Goal: Information Seeking & Learning: Learn about a topic

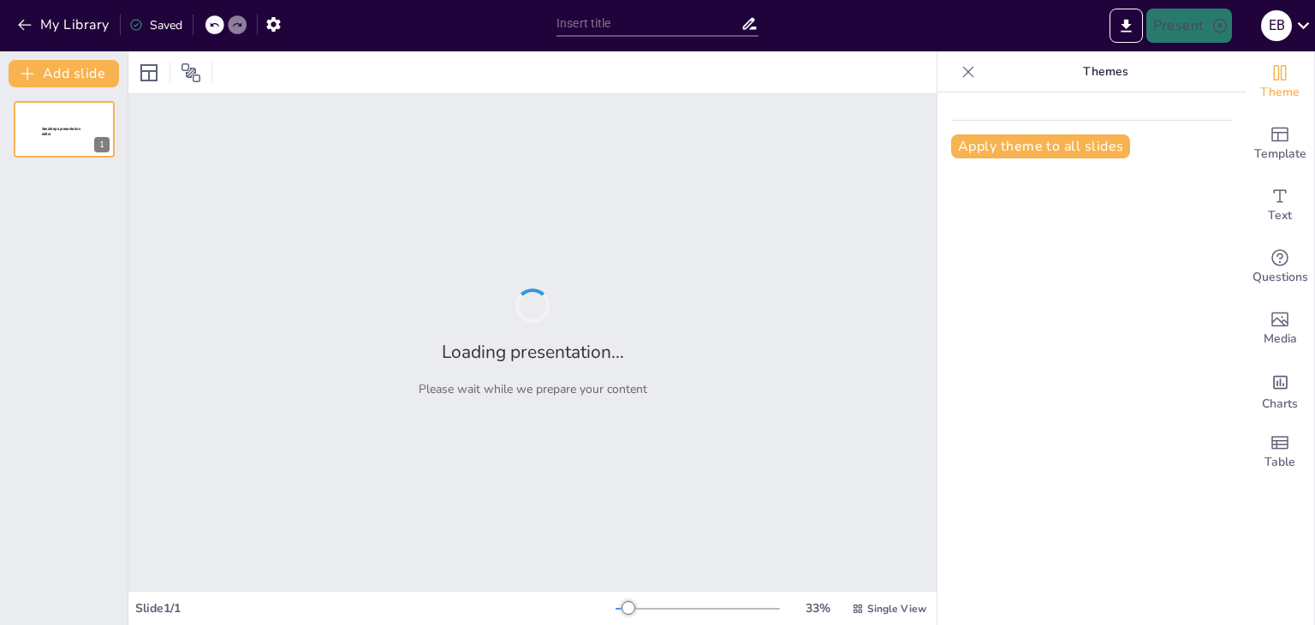
type input "Intervenciones de Enfermería en las Fases Preoperatoria, Transoperatoria y Post…"
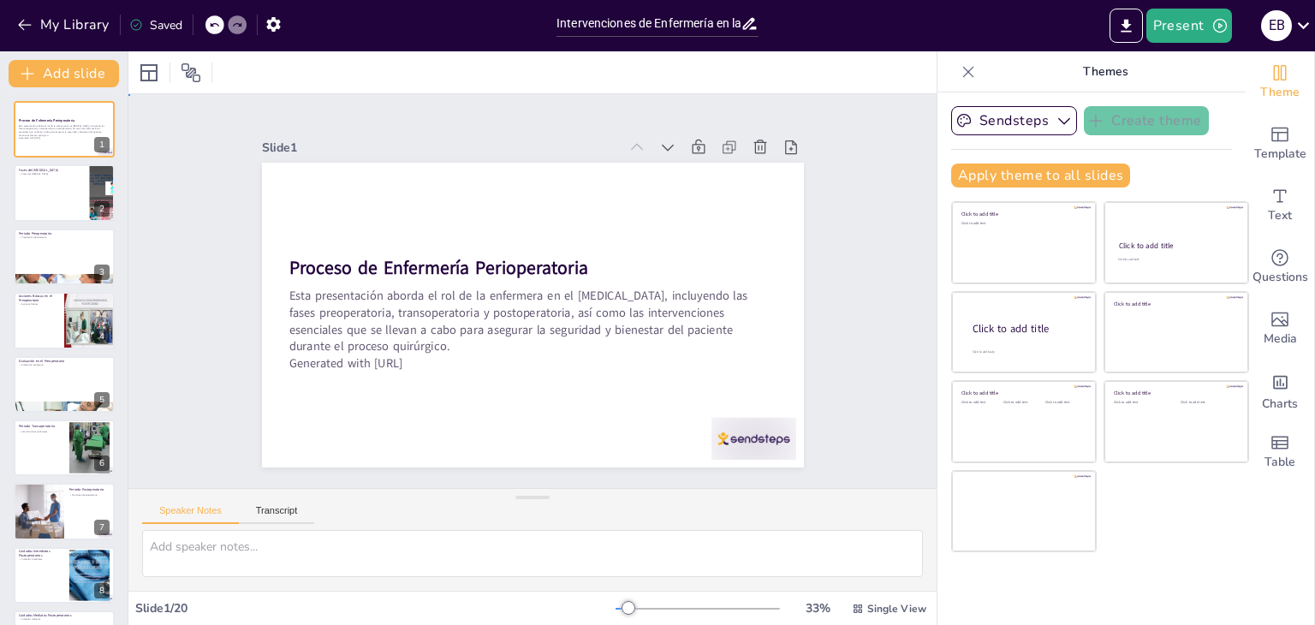
click at [817, 240] on div "Slide 1 Proceso de Enfermería Perioperatoria Esta presentación aborda el rol de…" at bounding box center [532, 291] width 728 height 624
click at [817, 240] on div "Slide 1 Proceso de Enfermería Perioperatoria Esta presentación aborda el rol de…" at bounding box center [533, 291] width 716 height 532
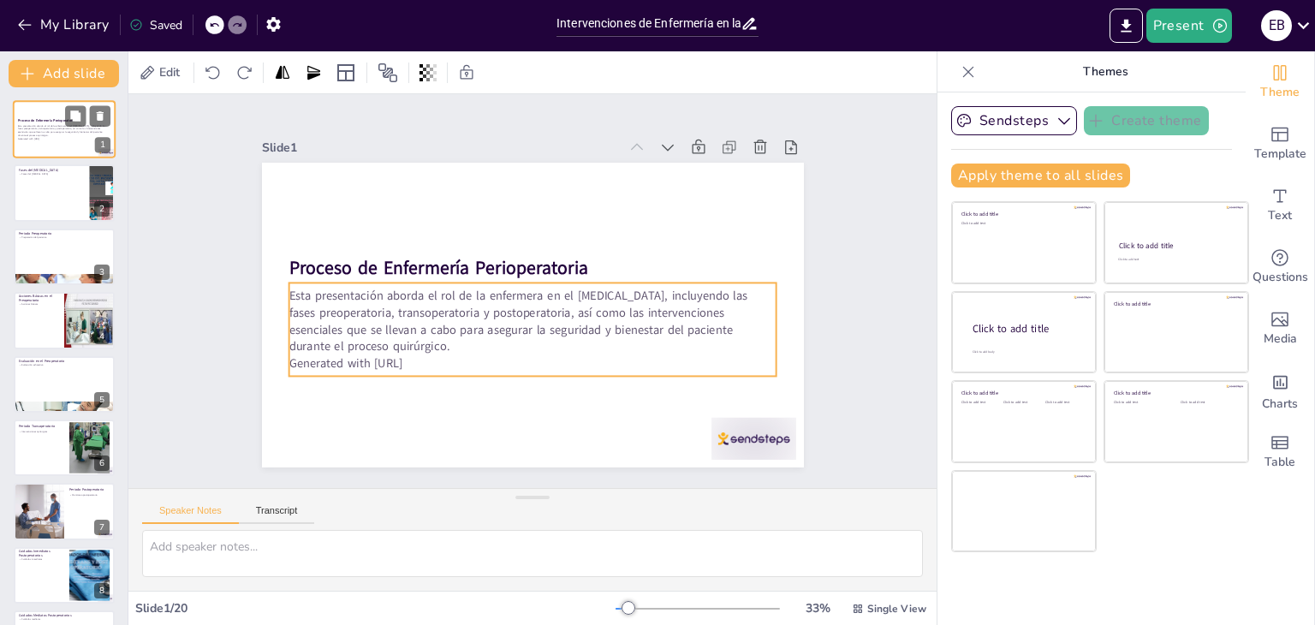
click at [75, 129] on p "Esta presentación aborda el rol de la enfermera en el [MEDICAL_DATA], incluyend…" at bounding box center [64, 130] width 92 height 13
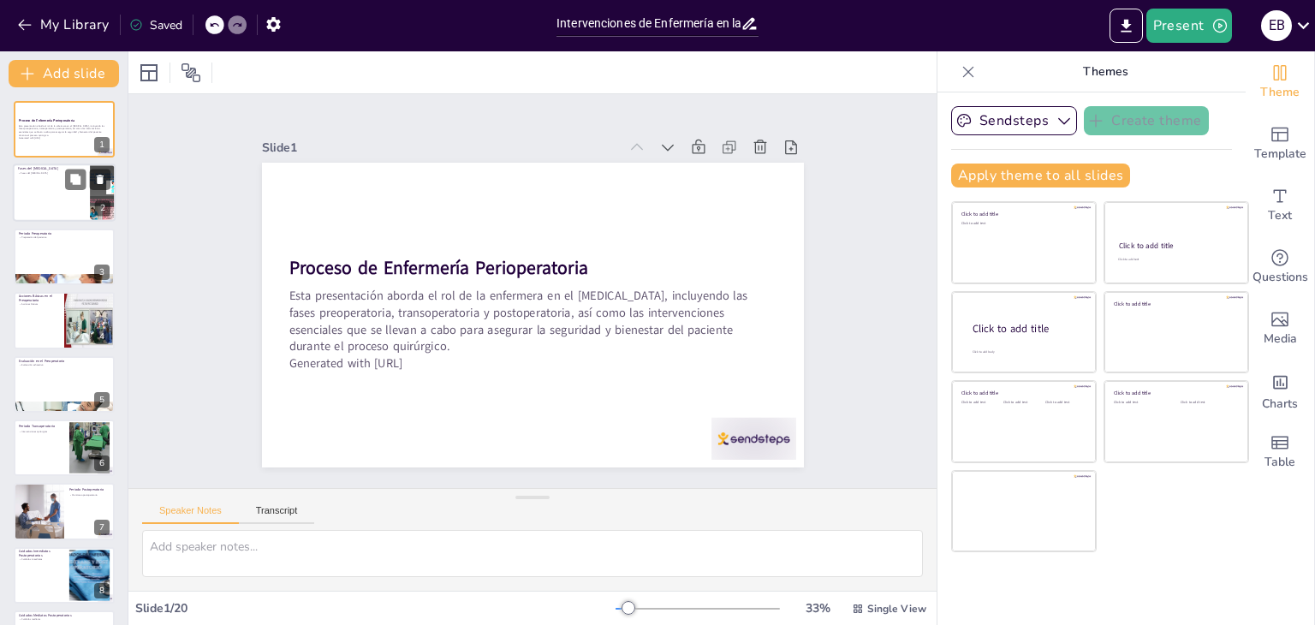
click at [74, 212] on div at bounding box center [64, 193] width 103 height 58
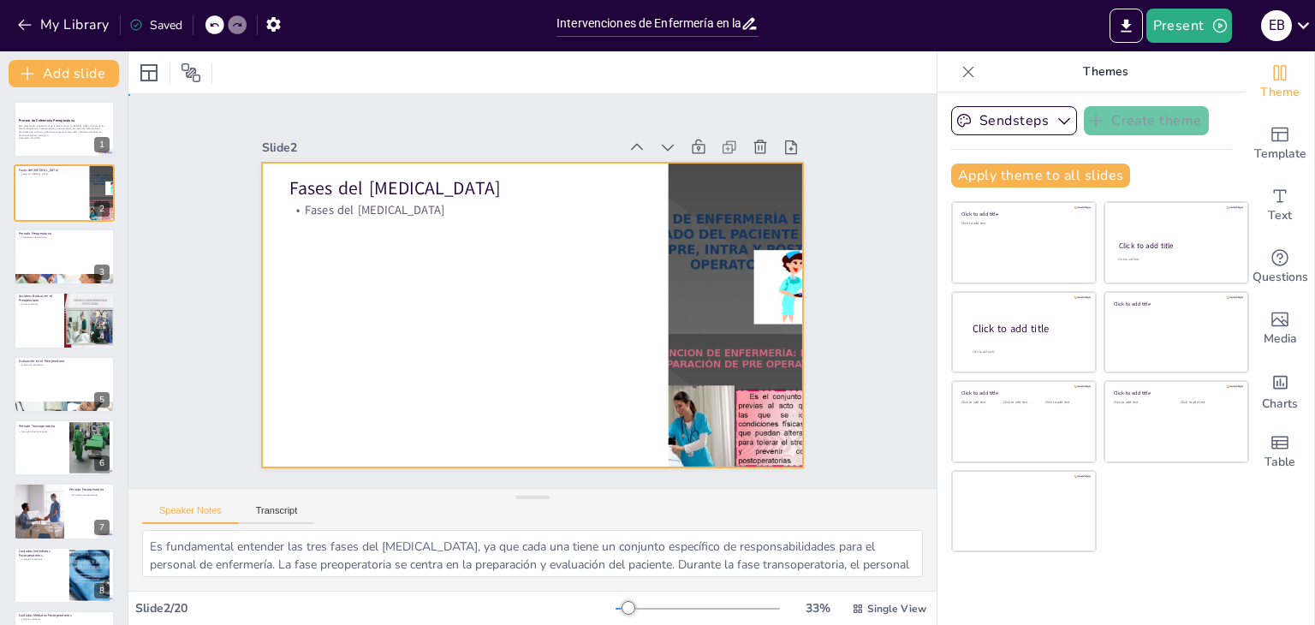
click at [567, 284] on div at bounding box center [516, 309] width 607 height 589
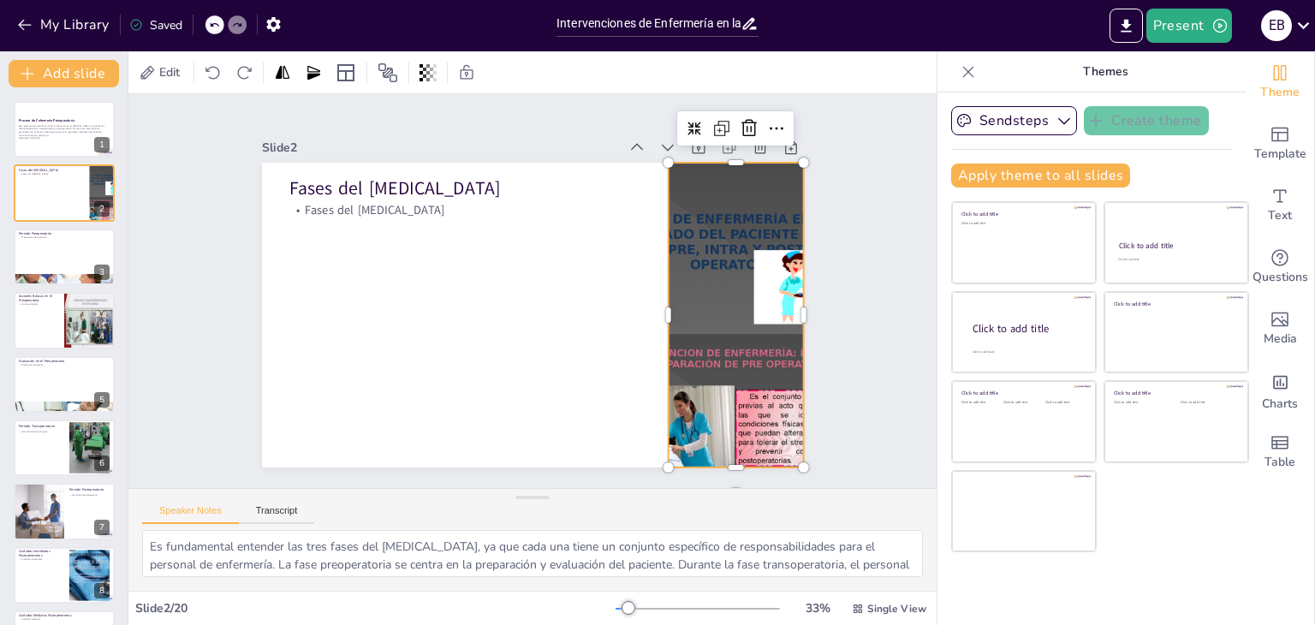
click at [710, 288] on div at bounding box center [650, 458] width 379 height 374
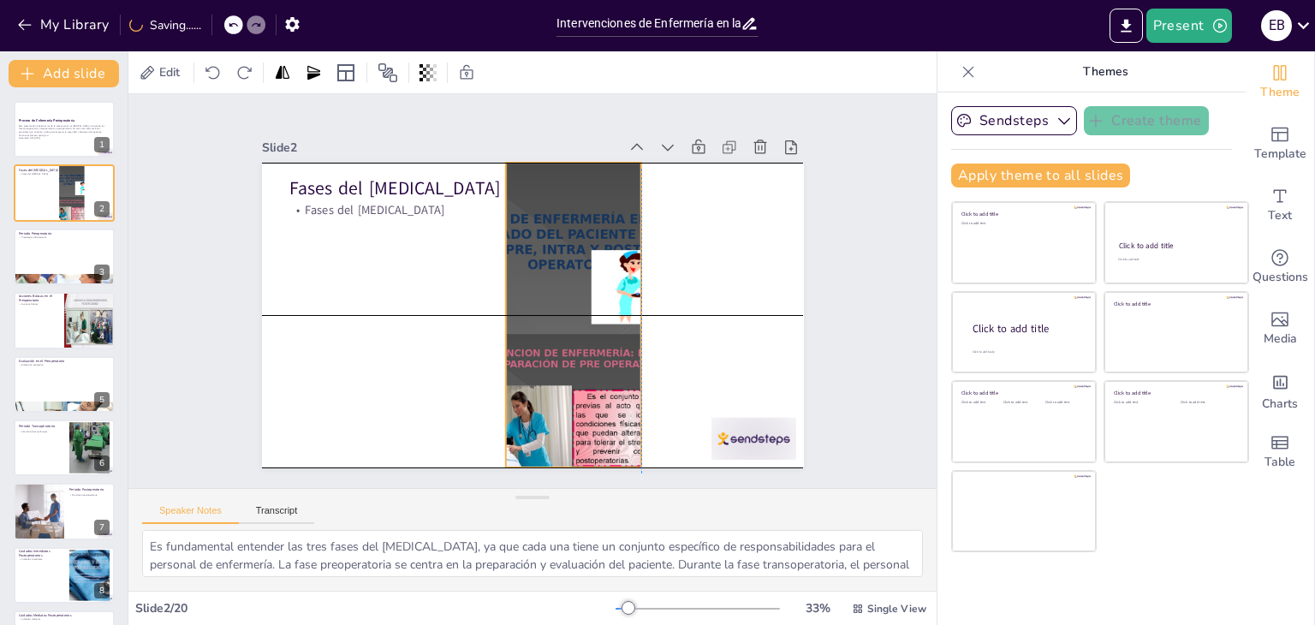
drag, startPoint x: 710, startPoint y: 288, endPoint x: 554, endPoint y: 294, distance: 155.9
click at [554, 294] on div at bounding box center [494, 262] width 259 height 327
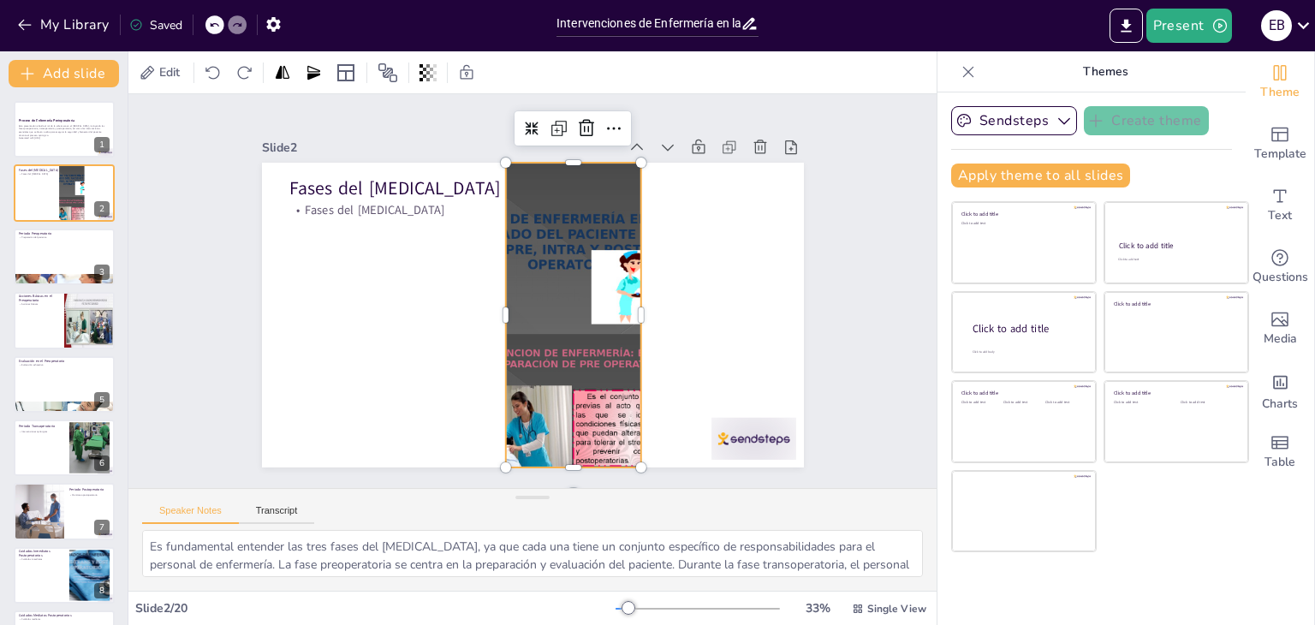
click at [606, 306] on div at bounding box center [487, 299] width 374 height 379
click at [77, 336] on div at bounding box center [89, 320] width 51 height 67
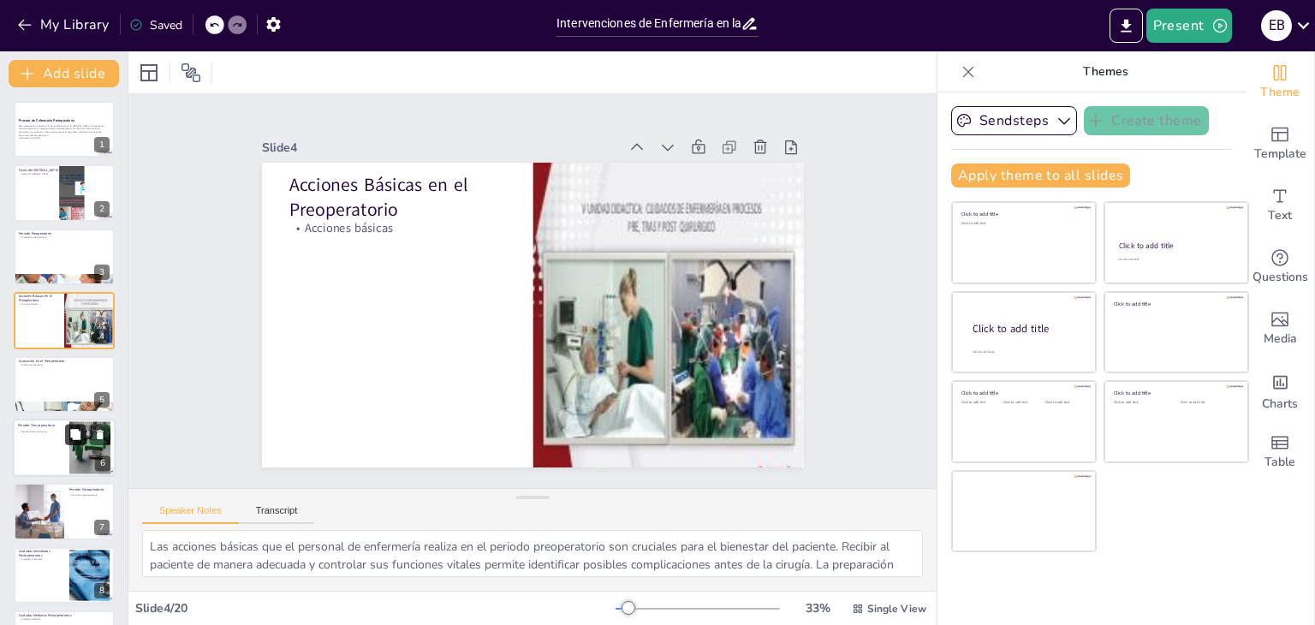
click at [73, 425] on button at bounding box center [75, 434] width 21 height 21
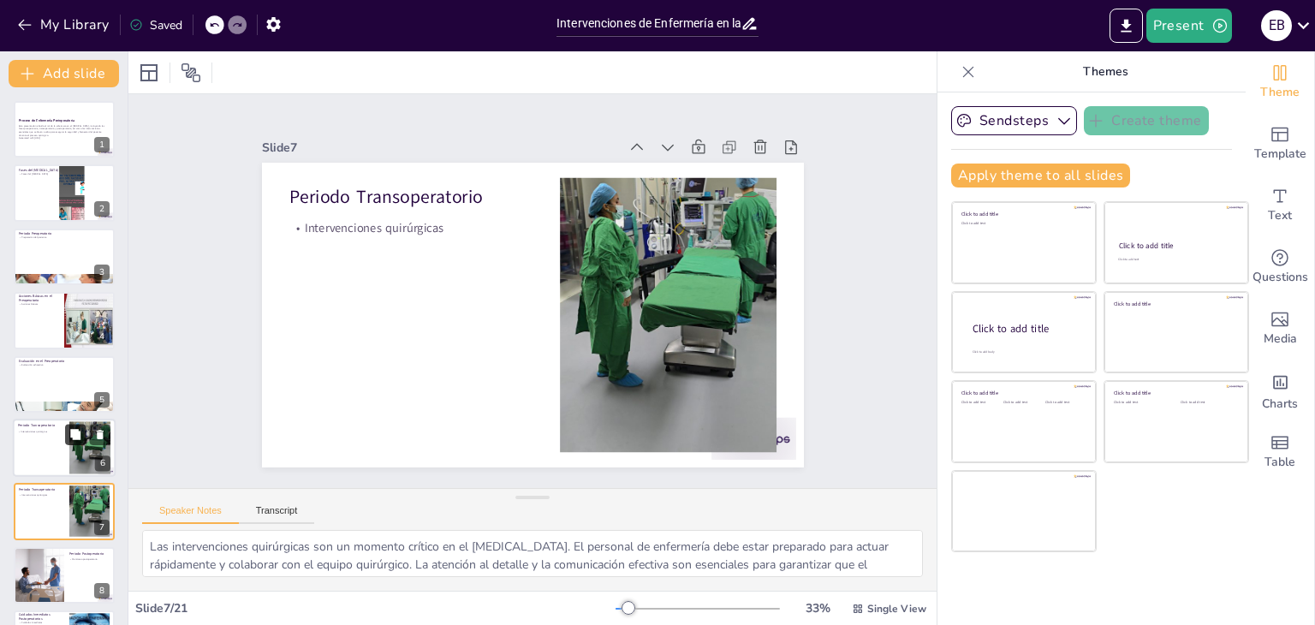
scroll to position [155, 0]
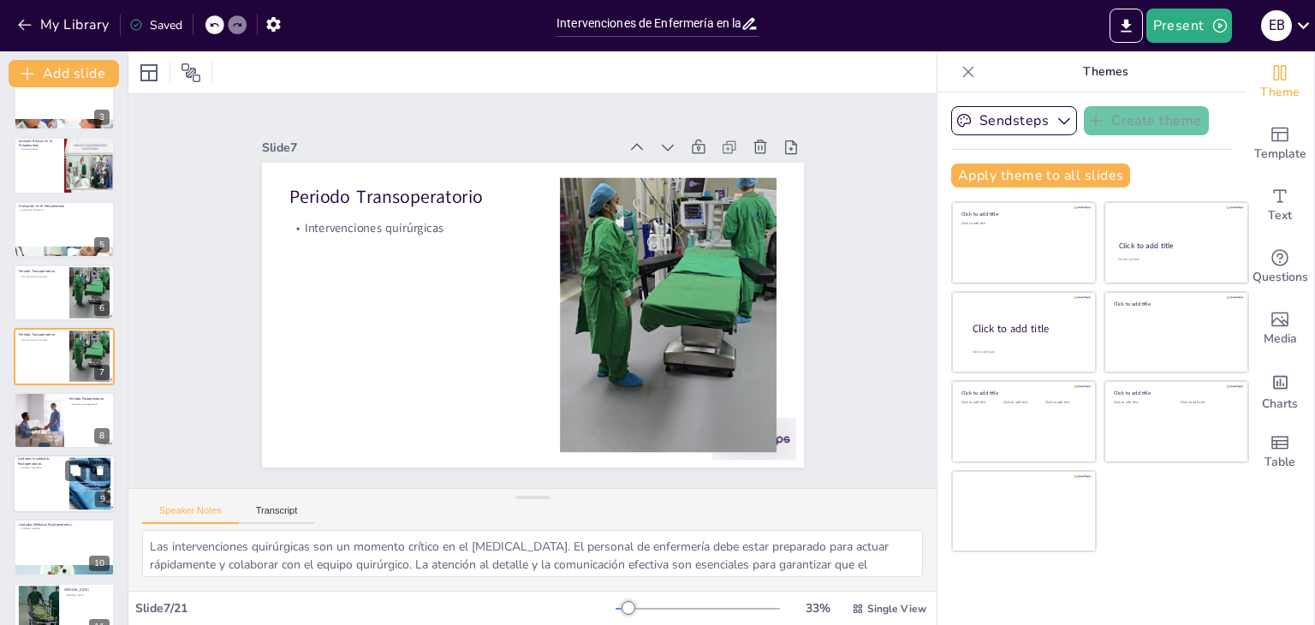
click at [55, 502] on div at bounding box center [64, 483] width 103 height 58
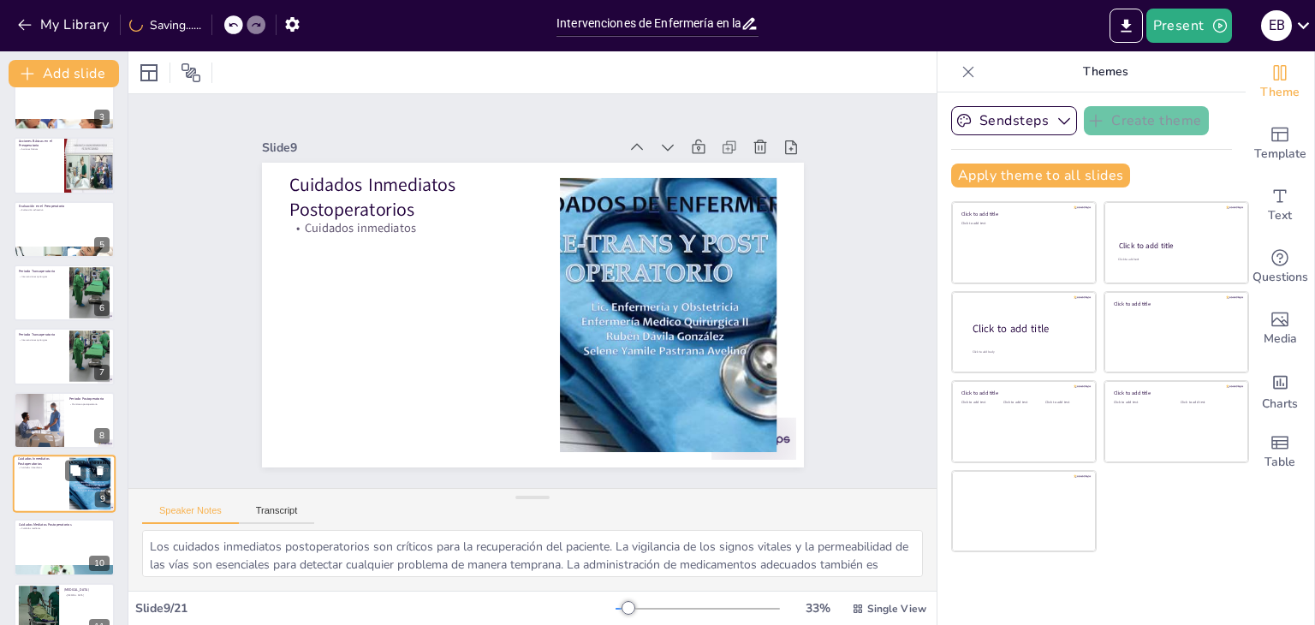
scroll to position [282, 0]
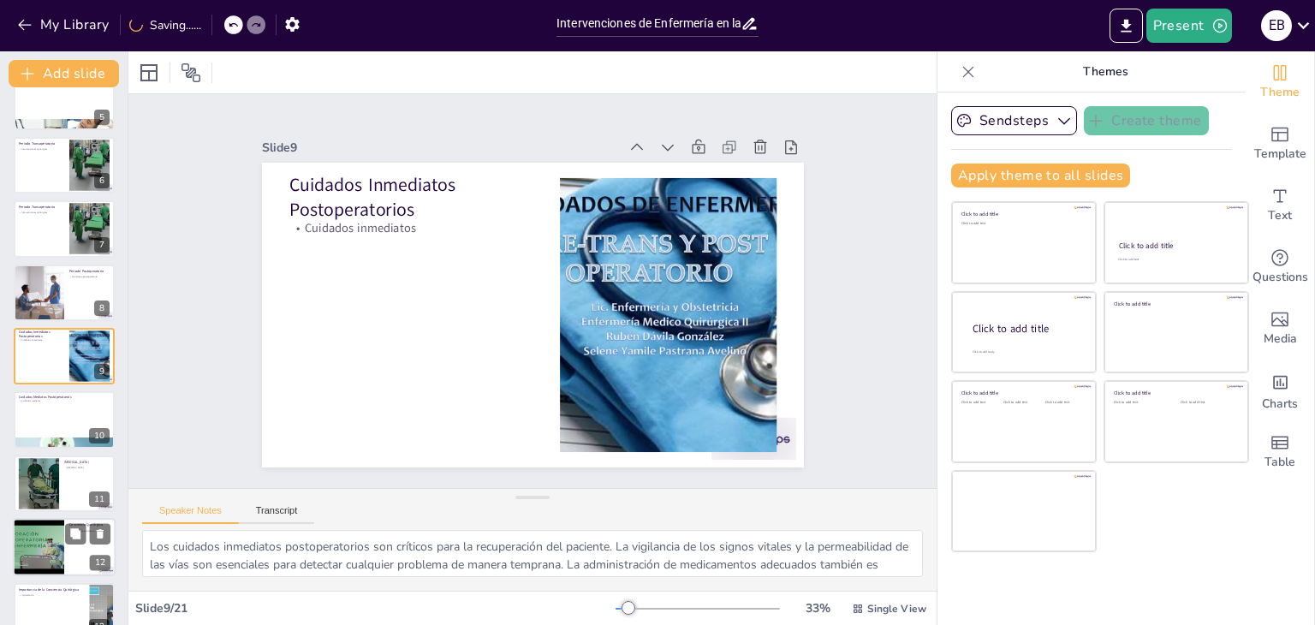
click at [46, 558] on div at bounding box center [38, 547] width 77 height 58
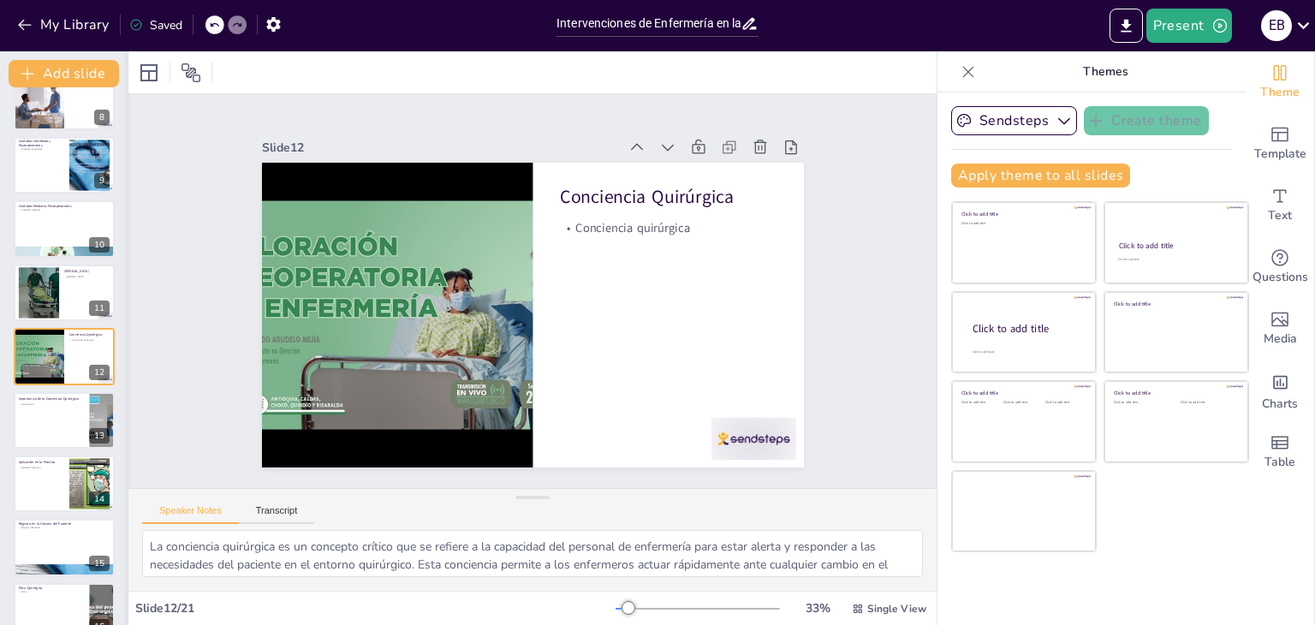
scroll to position [819, 0]
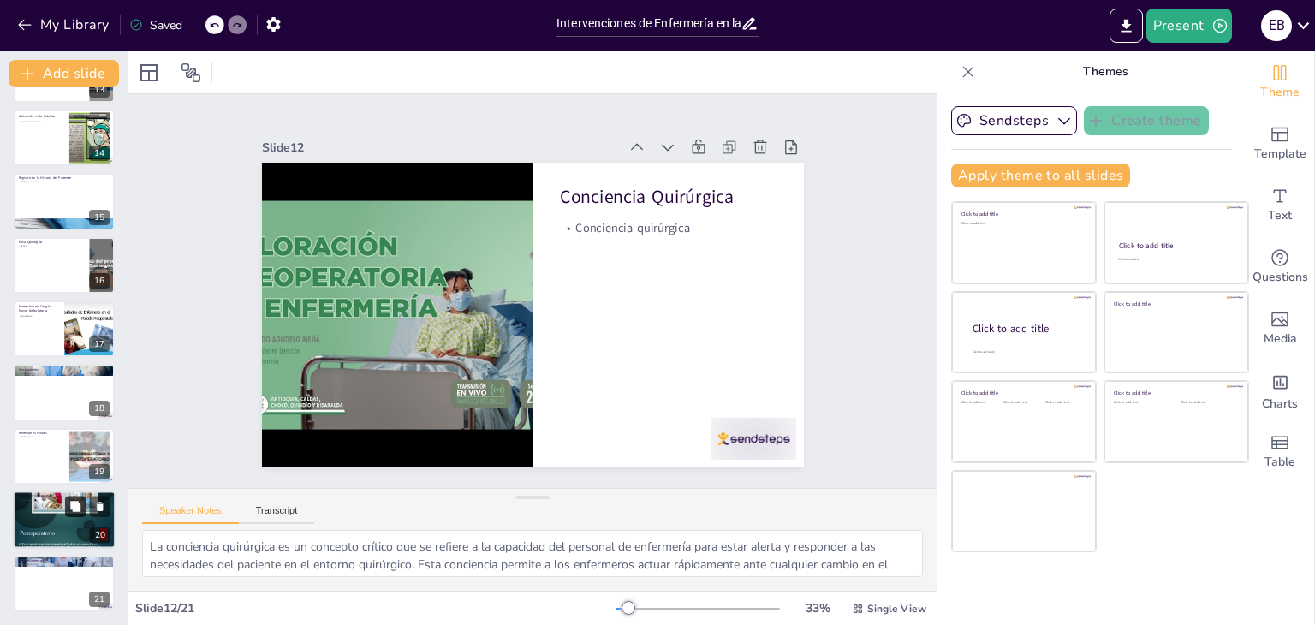
click at [85, 511] on button at bounding box center [75, 506] width 21 height 21
type textarea "Este espacio de preguntas y respuestas es fundamental para fomentar un diálogo …"
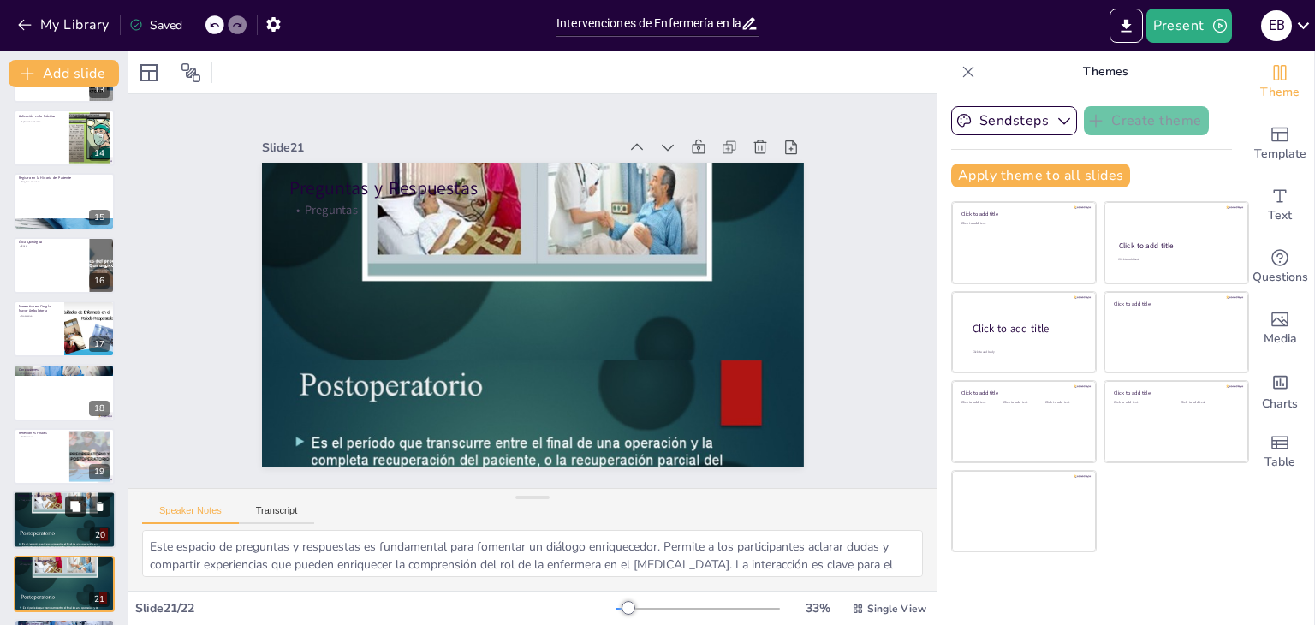
scroll to position [883, 0]
